Goal: Find specific page/section: Find specific page/section

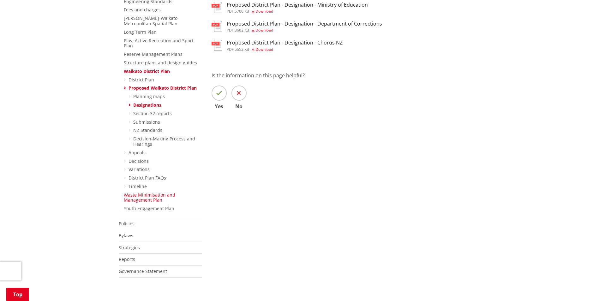
scroll to position [213, 0]
click at [132, 106] on ul "Planning maps Designations Section 32 reports Submissions NZ Standards Decision…" at bounding box center [165, 119] width 74 height 53
click at [138, 110] on link "Section 32 reports" at bounding box center [152, 113] width 38 height 6
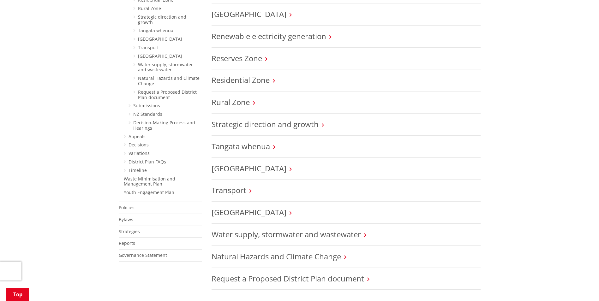
scroll to position [496, 0]
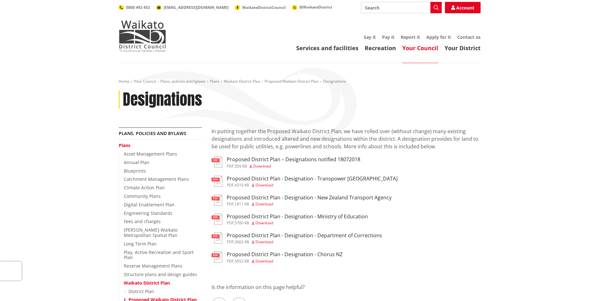
scroll to position [213, 0]
